Goal: Complete application form

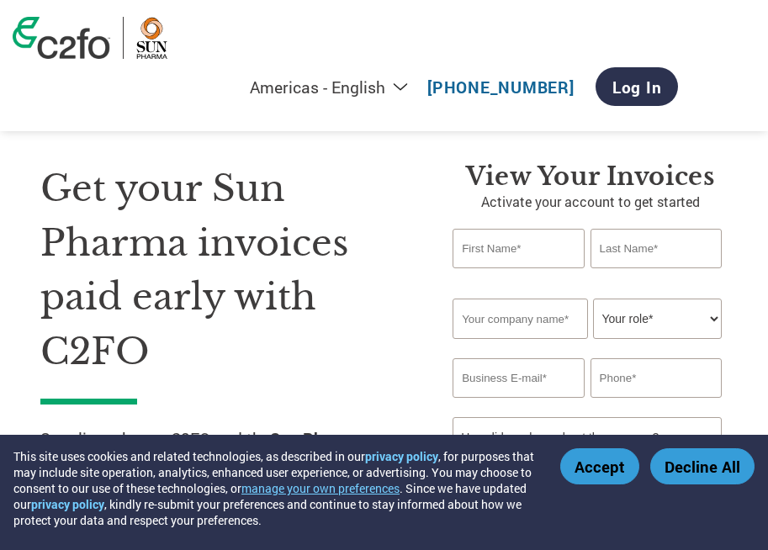
select select "en-[GEOGRAPHIC_DATA]"
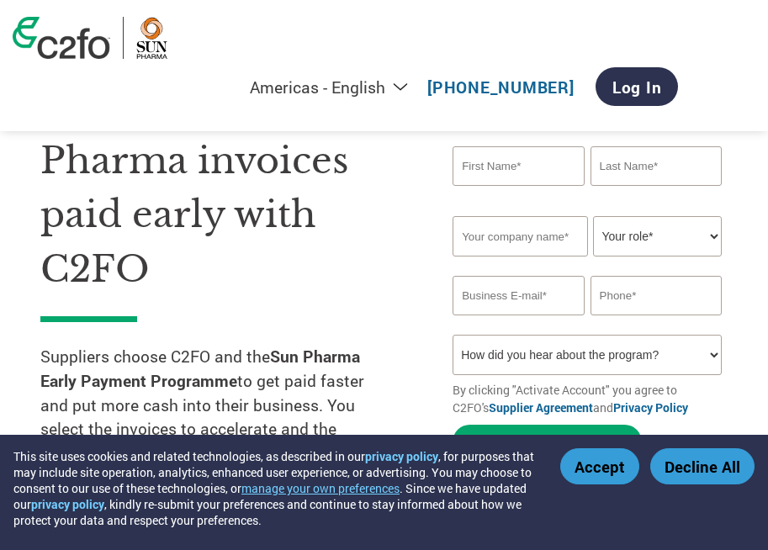
click at [302, 171] on h1 "Get your Sun Pharma invoices paid early with C2FO" at bounding box center [221, 187] width 362 height 217
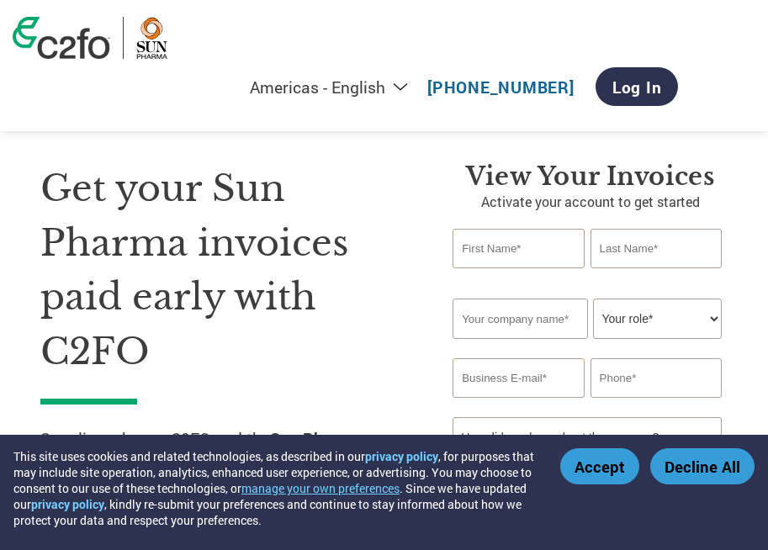
click at [509, 247] on input "text" at bounding box center [518, 249] width 132 height 40
click at [642, 244] on input "text" at bounding box center [656, 249] width 132 height 40
click at [418, 188] on div "Get your Sun Pharma invoices paid early with C2FO Suppliers choose C2FO and the…" at bounding box center [233, 464] width 387 height 606
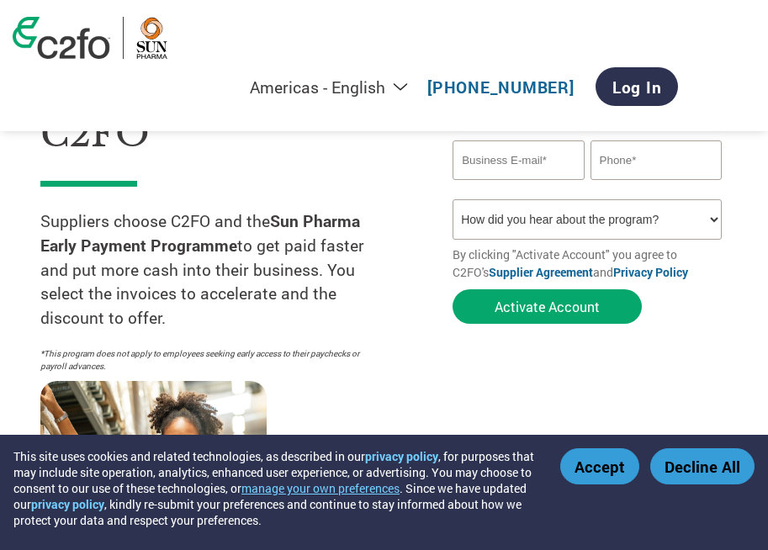
scroll to position [247, 0]
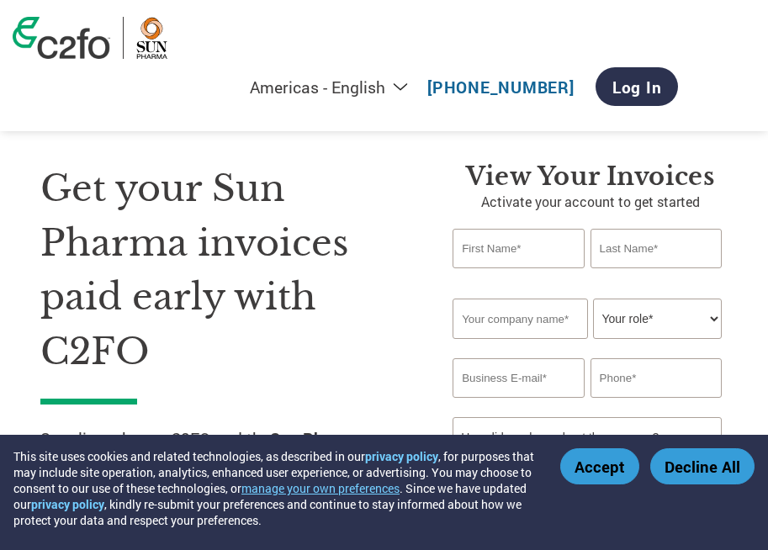
select select "en-[GEOGRAPHIC_DATA]"
click at [715, 316] on select "Your role* CFO Controller Credit Manager Finance Director Treasurer CEO Preside…" at bounding box center [657, 319] width 129 height 40
click at [534, 315] on input "text" at bounding box center [519, 319] width 135 height 40
click at [553, 251] on input "text" at bounding box center [518, 249] width 132 height 40
click at [629, 241] on input "text" at bounding box center [656, 249] width 132 height 40
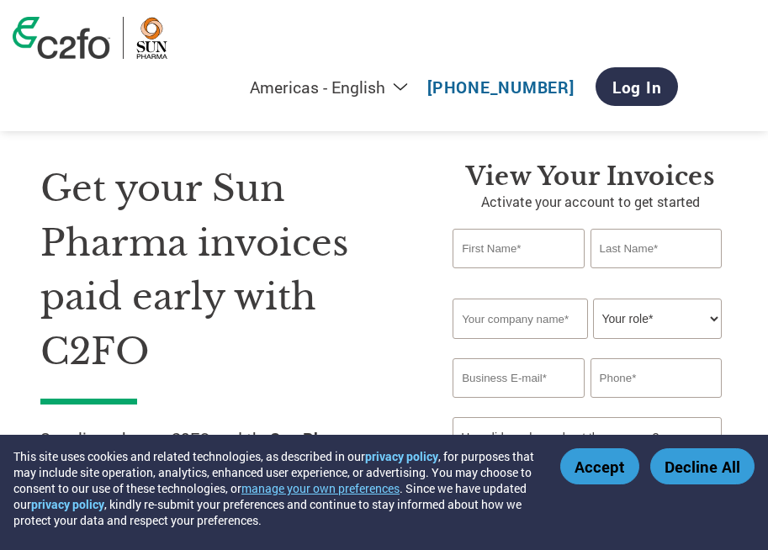
click at [410, 204] on div "Get your Sun Pharma invoices paid early with C2FO Suppliers choose C2FO and the…" at bounding box center [233, 464] width 387 height 606
click at [524, 255] on input "text" at bounding box center [518, 249] width 132 height 40
type input "SUAN"
type input "FARMA"
click at [518, 326] on input "text" at bounding box center [519, 319] width 135 height 40
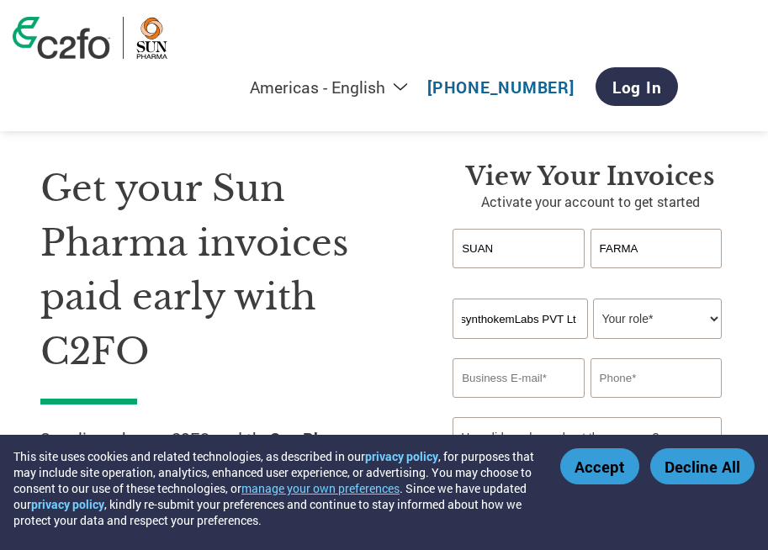
scroll to position [0, 8]
click at [556, 316] on input "synthokemLabs PVT Ltd" at bounding box center [519, 319] width 135 height 40
type input "synthokemLabs Pvt Ltd"
click at [699, 305] on select "Your role* CFO Controller Credit Manager Finance Director Treasurer CEO Preside…" at bounding box center [657, 319] width 129 height 40
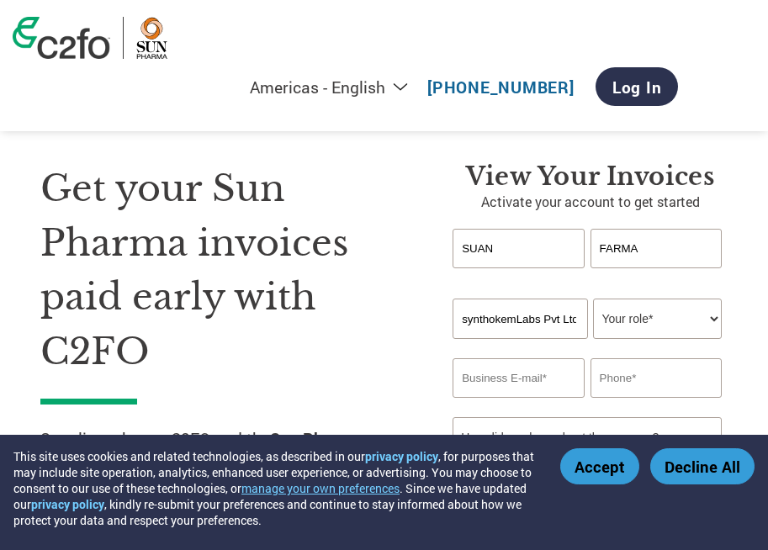
click at [344, 278] on h1 "Get your Sun Pharma invoices paid early with C2FO" at bounding box center [221, 269] width 362 height 217
click at [574, 77] on link "[PHONE_NUMBER]" at bounding box center [500, 87] width 147 height 21
